Goal: Task Accomplishment & Management: Understand process/instructions

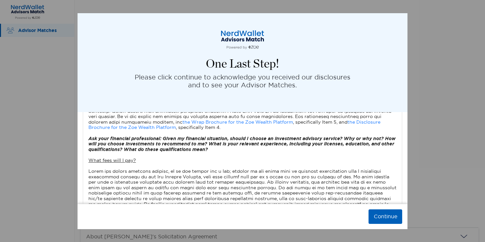
scroll to position [226, 0]
click at [220, 138] on icon "Ask your financial professional: Given my financial situation, should I choose …" at bounding box center [241, 143] width 307 height 17
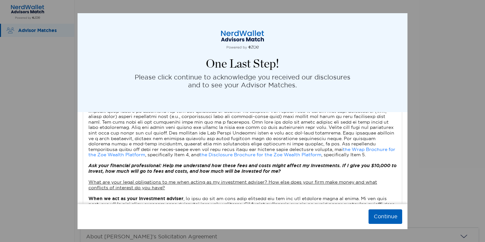
scroll to position [398, 0]
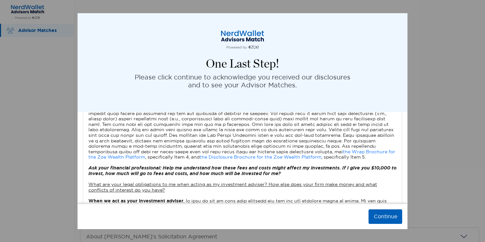
click at [180, 168] on icon "Ask your financial professional: Help me understand how these fees and costs mi…" at bounding box center [242, 171] width 308 height 12
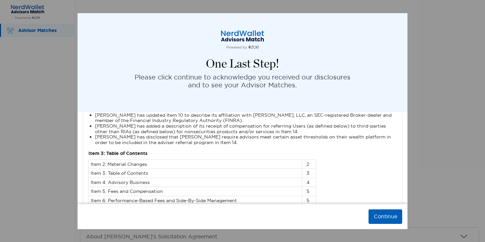
scroll to position [918, 0]
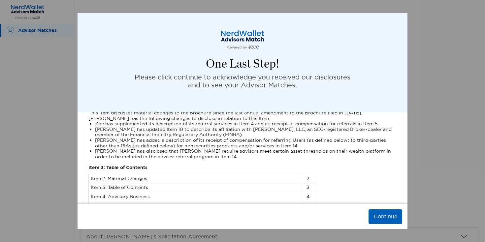
click at [168, 174] on td "Item 2: Material Changes" at bounding box center [196, 178] width 214 height 9
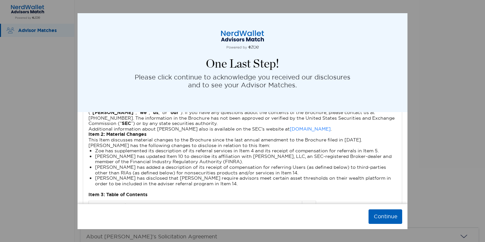
scroll to position [883, 0]
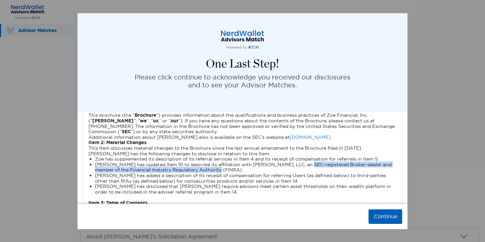
click at [297, 162] on li "[PERSON_NAME] has updated Item 10 to describe its affiliation with [PERSON_NAME…" at bounding box center [246, 167] width 302 height 11
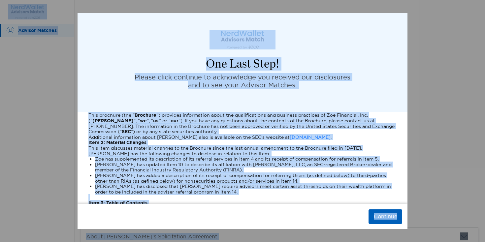
copy body "Loremip Dolorsi Ametcon adi elitse doeiusmod temporin utlabor. Etdol Magnaal *E…"
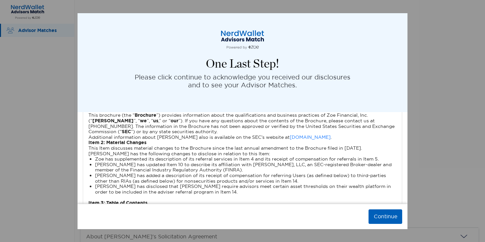
click at [342, 74] on p "Please click continue to acknowledge you received our disclosures and to see yo…" at bounding box center [243, 81] width 216 height 16
click at [390, 216] on button "Continue" at bounding box center [386, 217] width 34 height 15
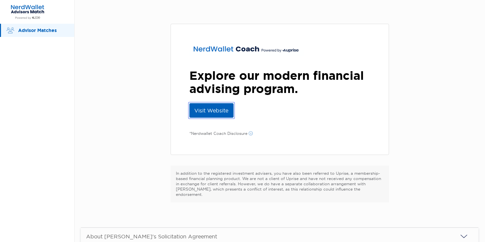
click at [221, 113] on link "Visit Website" at bounding box center [211, 110] width 44 height 15
